Goal: Find contact information: Obtain details needed to contact an individual or organization

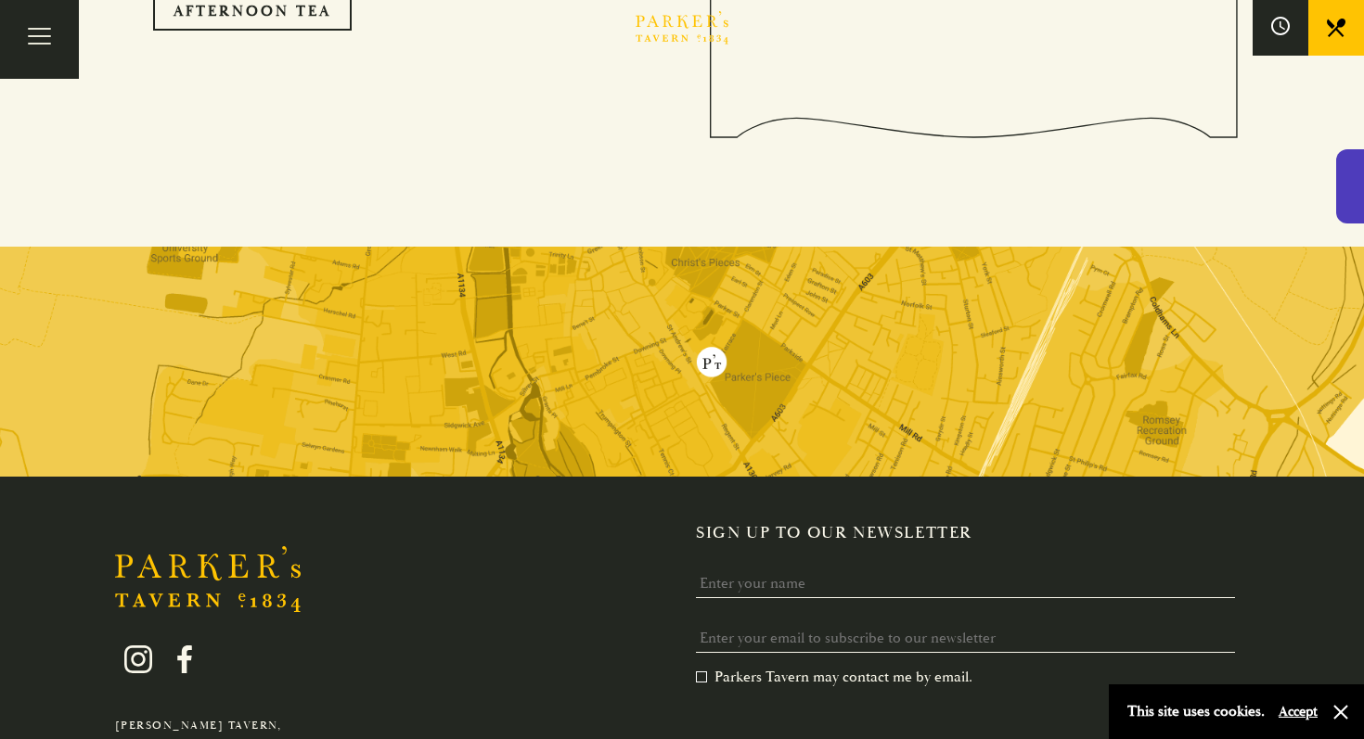
scroll to position [3733, 0]
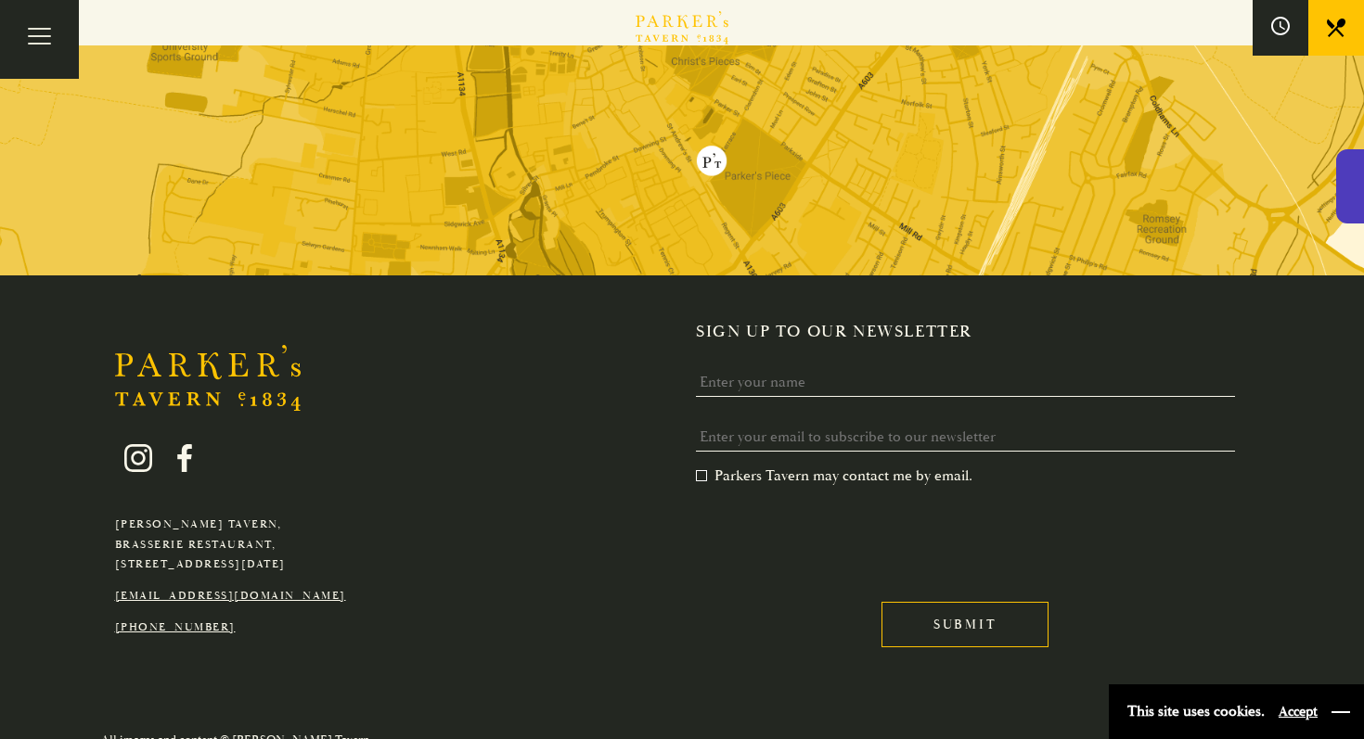
click at [1337, 709] on button "button" at bounding box center [1340, 712] width 19 height 19
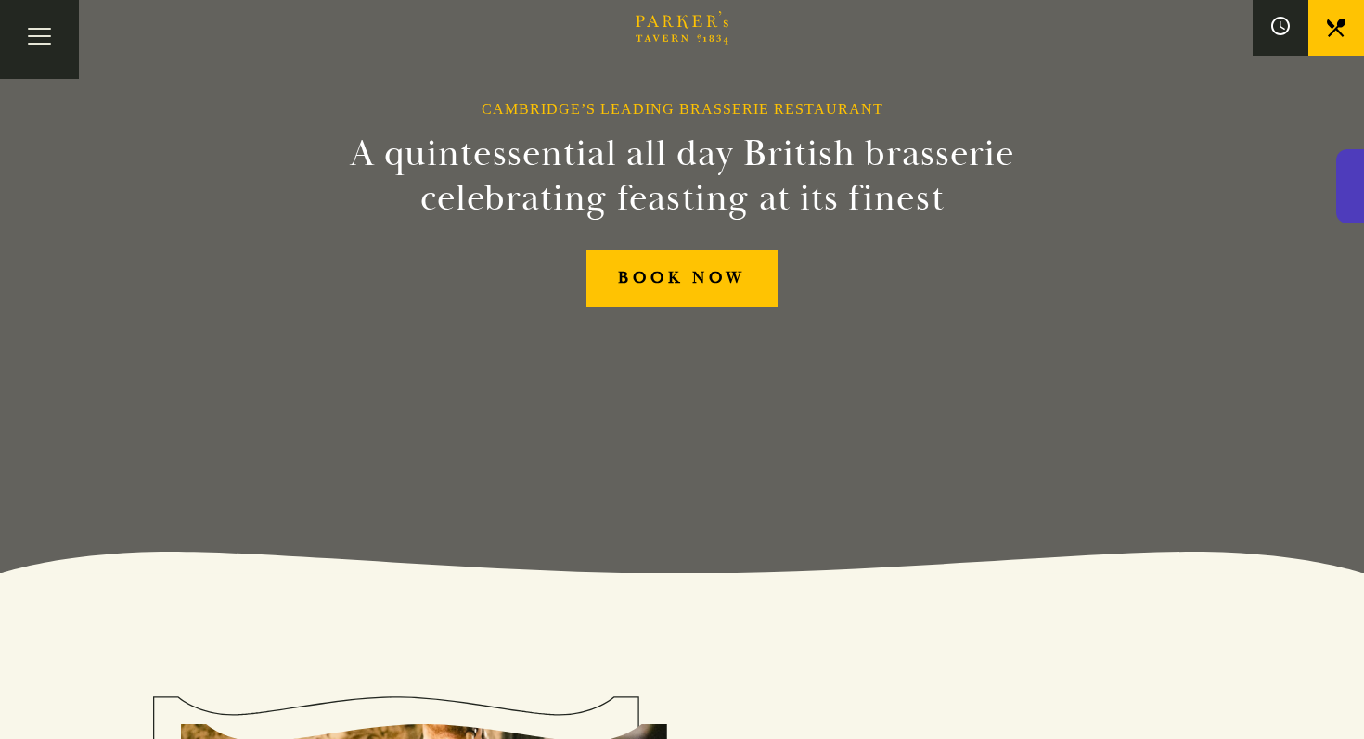
scroll to position [0, 0]
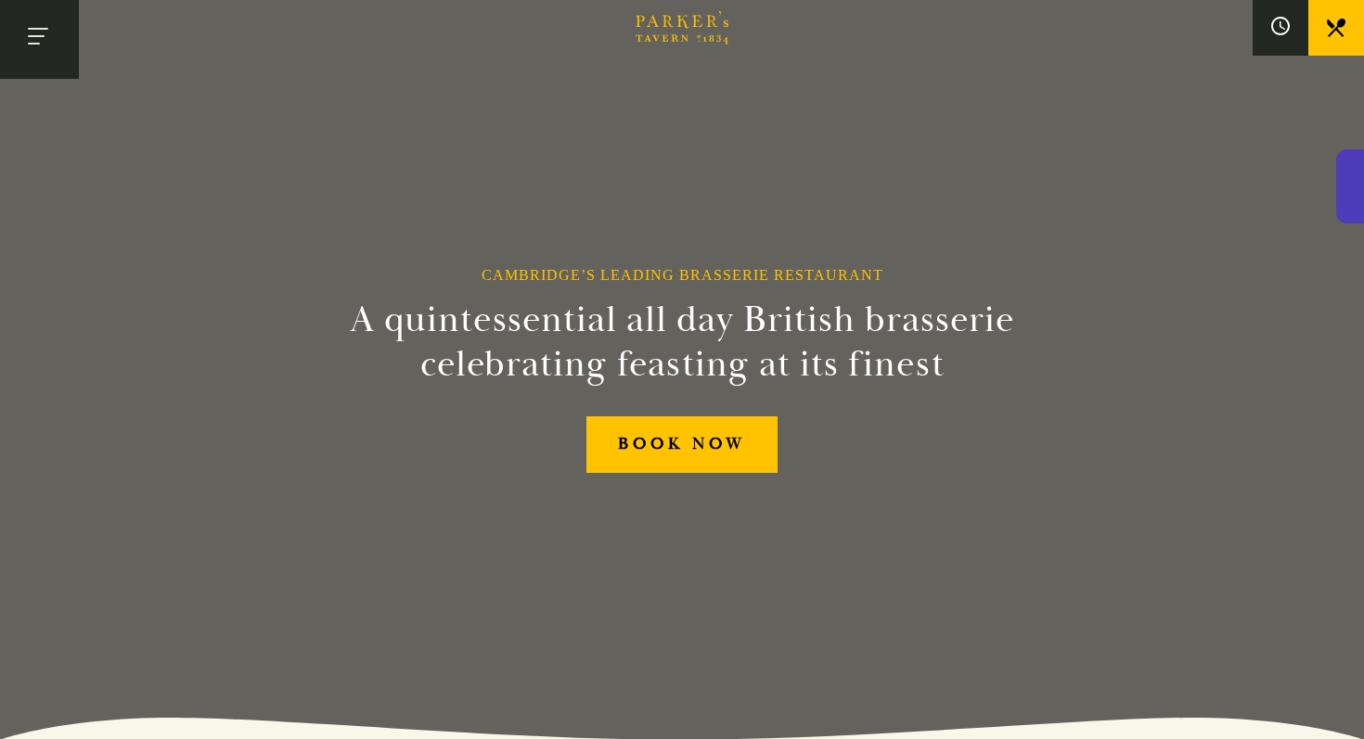
click at [50, 51] on button "Toggle navigation" at bounding box center [39, 39] width 79 height 79
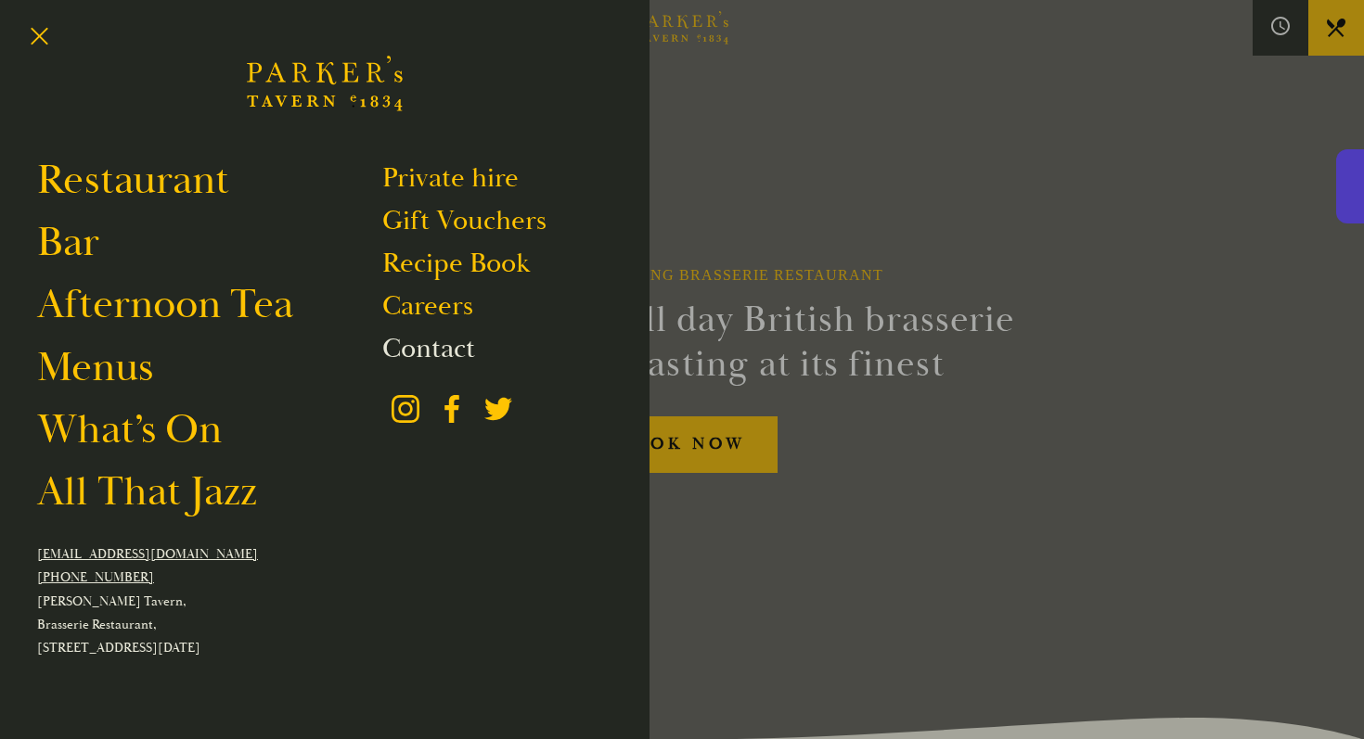
click at [409, 344] on link "Contact" at bounding box center [428, 348] width 93 height 35
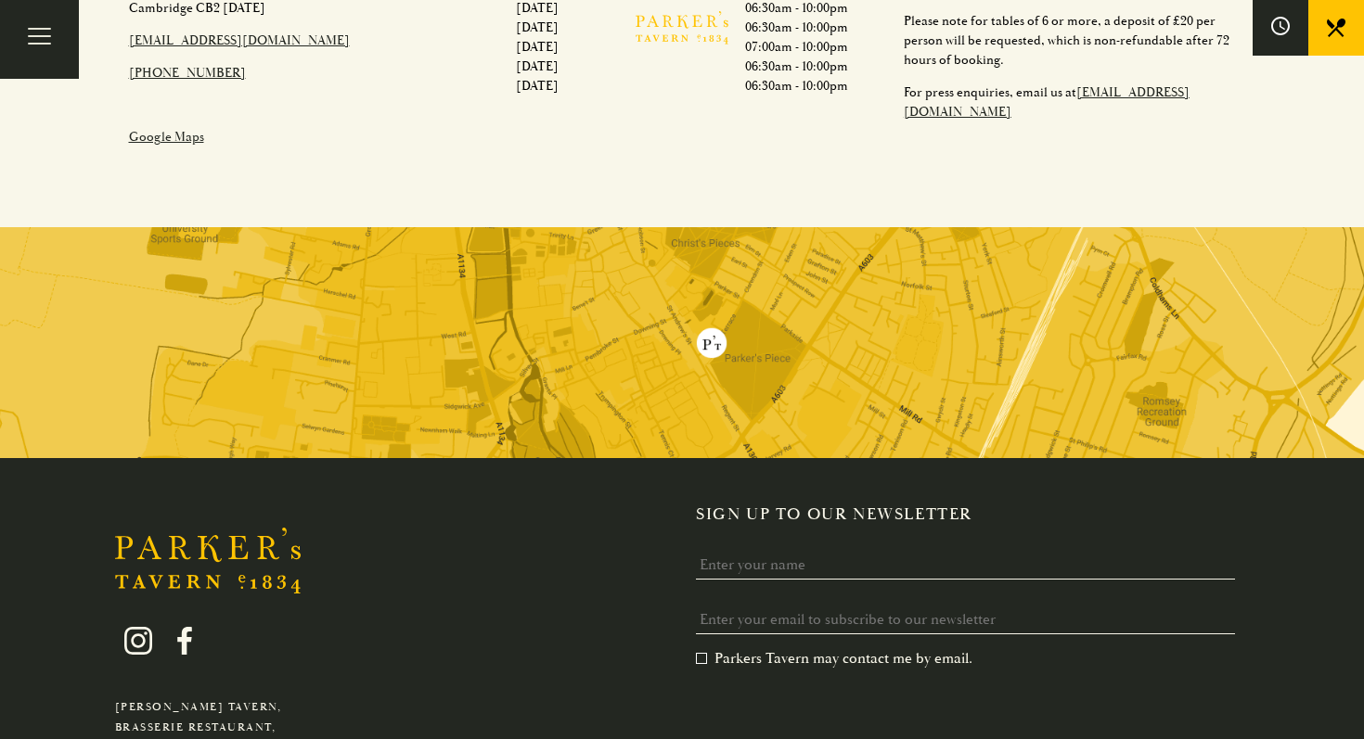
scroll to position [1061, 0]
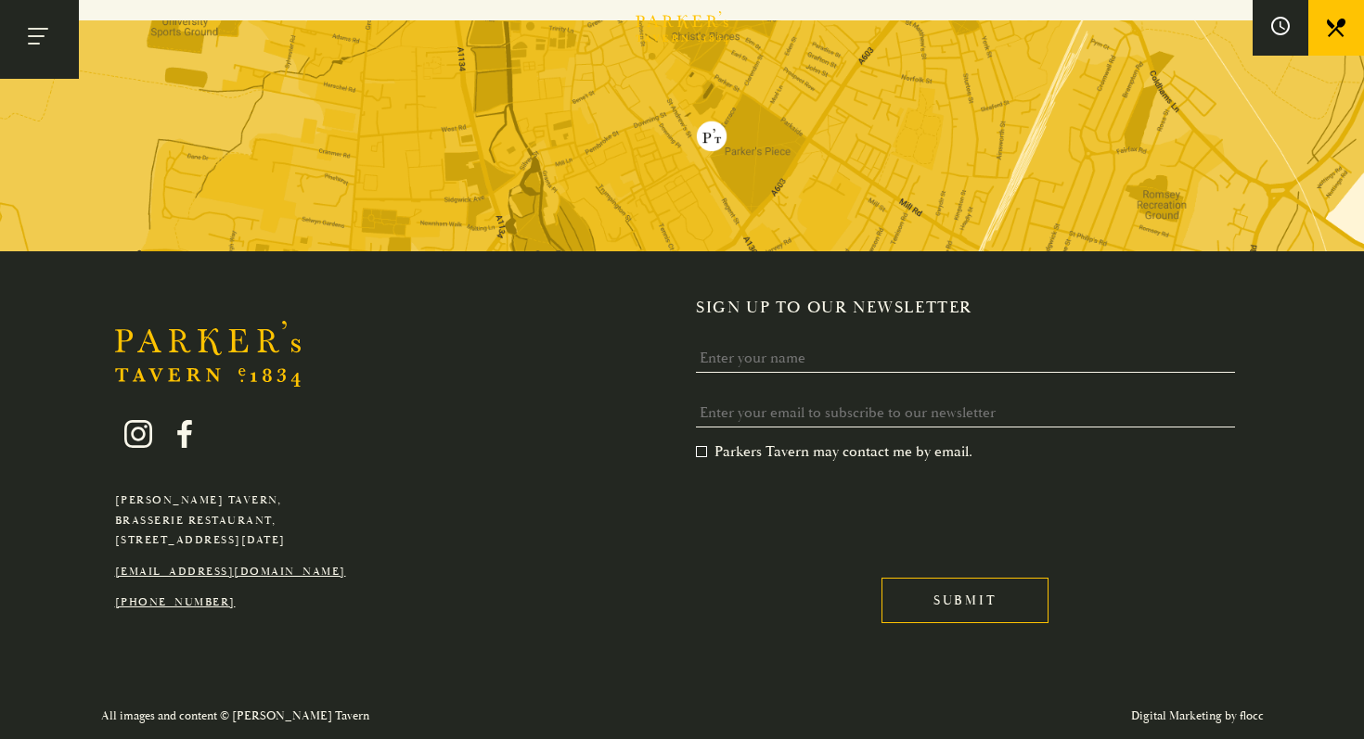
click at [54, 40] on button "Toggle navigation" at bounding box center [39, 39] width 79 height 79
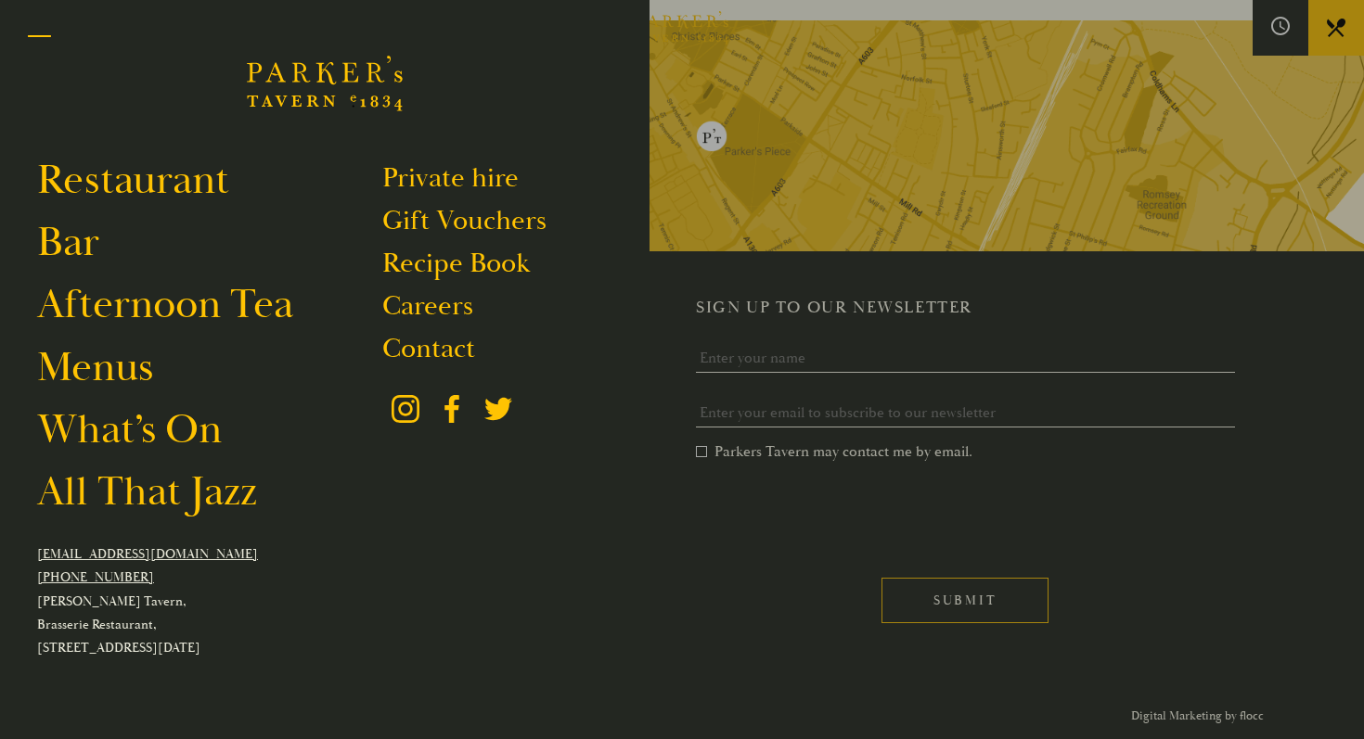
click at [45, 48] on button "Toggle navigation" at bounding box center [39, 39] width 79 height 79
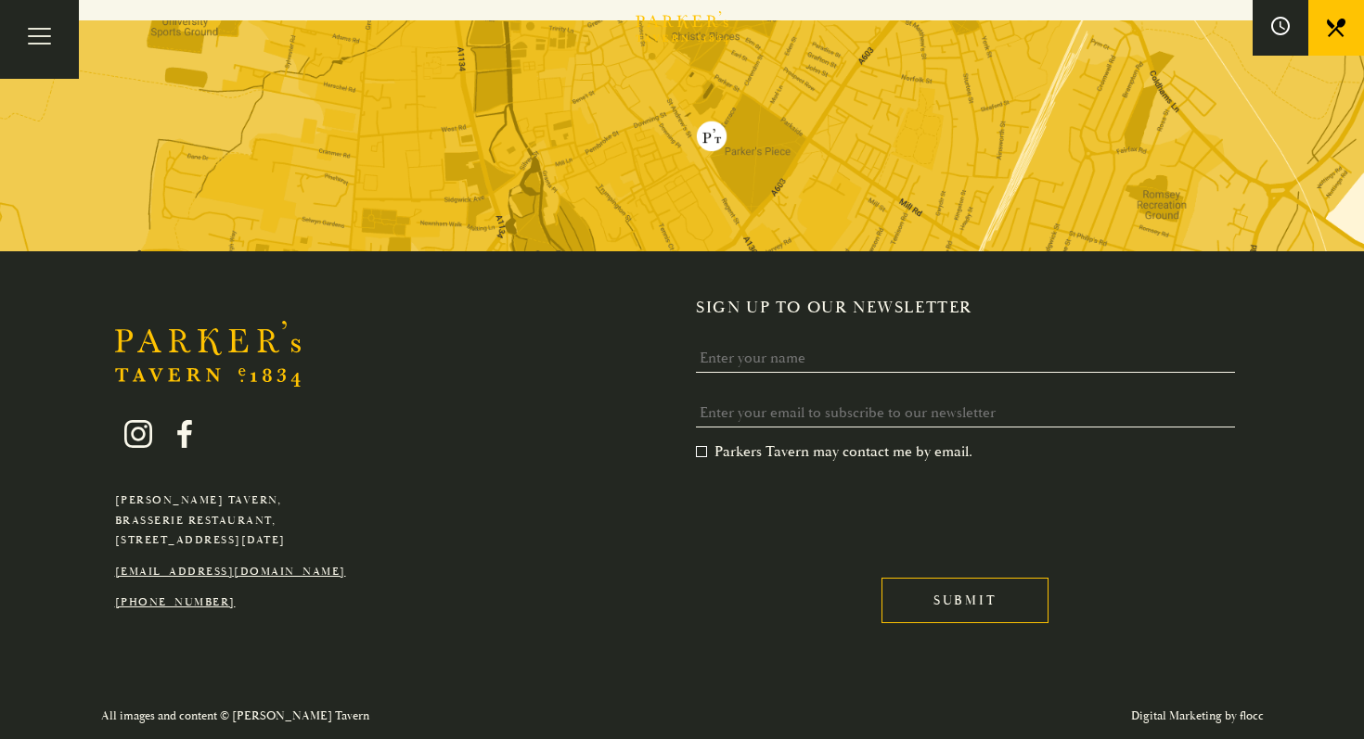
scroll to position [929, 0]
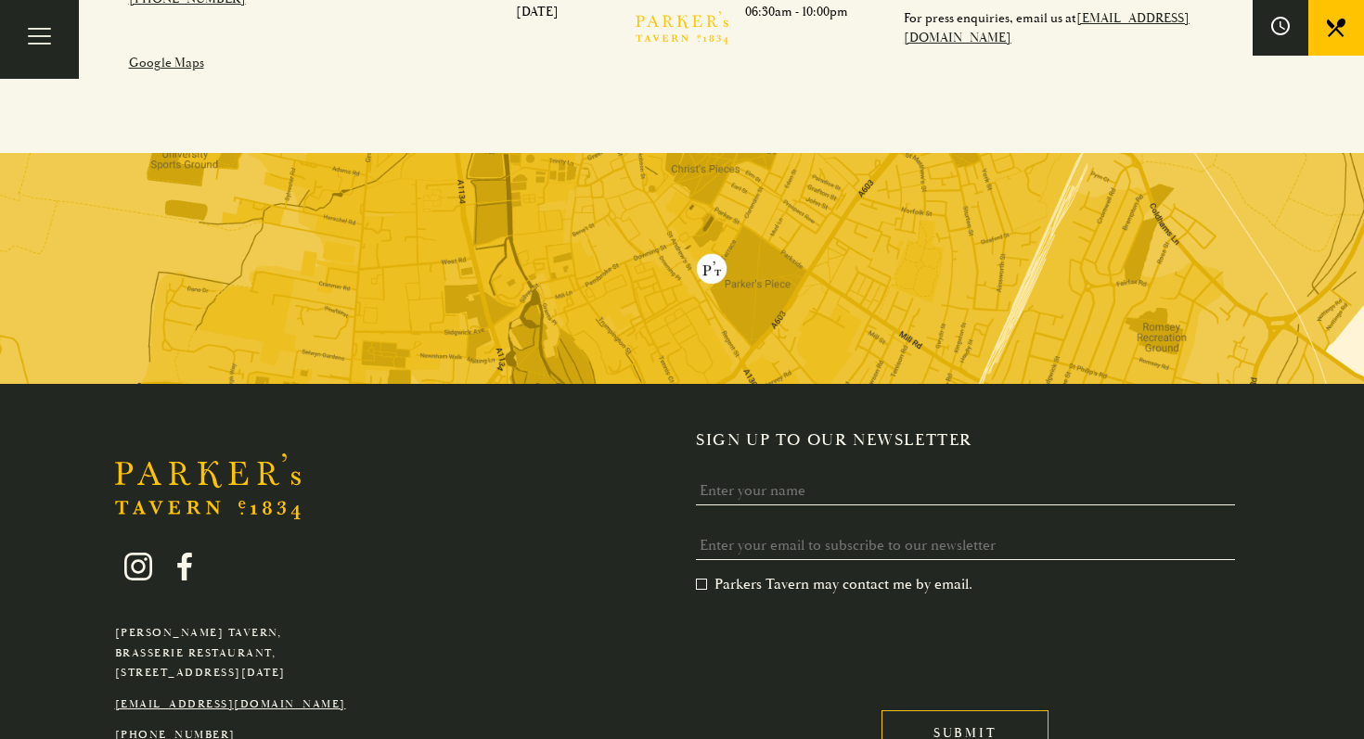
click at [734, 246] on img at bounding box center [682, 268] width 1364 height 231
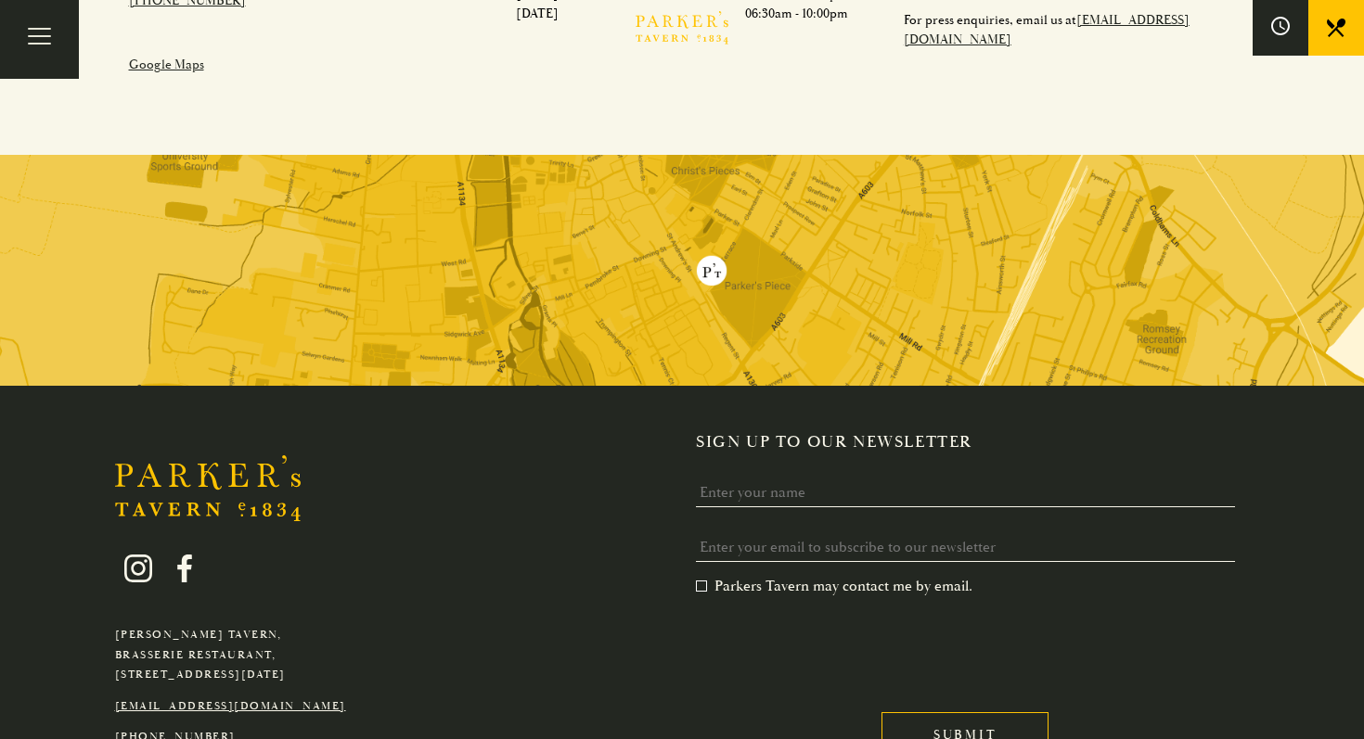
scroll to position [929, 0]
